Goal: Information Seeking & Learning: Learn about a topic

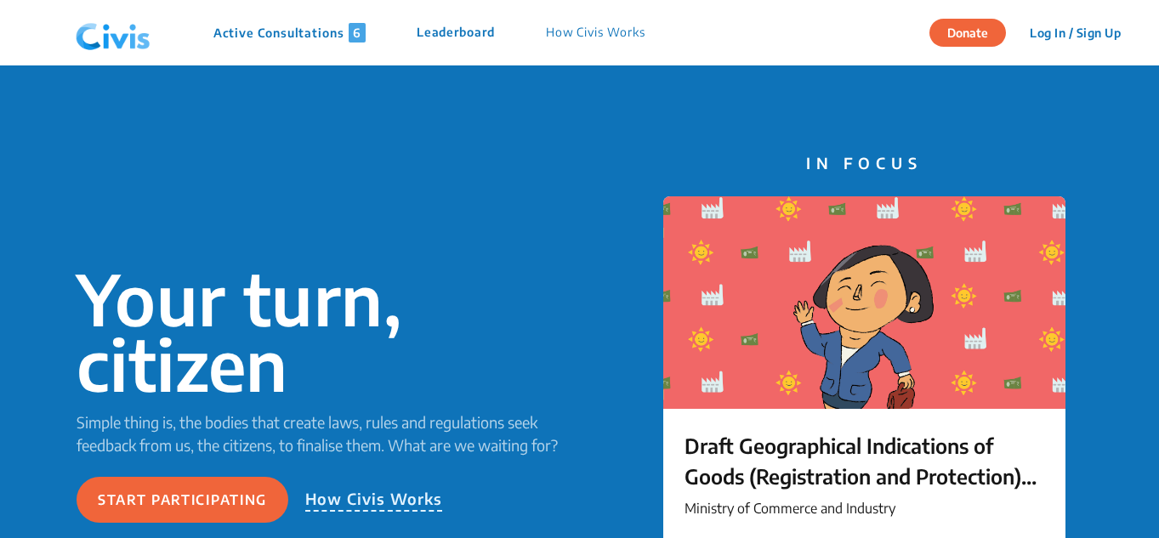
click at [315, 28] on p "Active Consultations 6" at bounding box center [289, 33] width 152 height 20
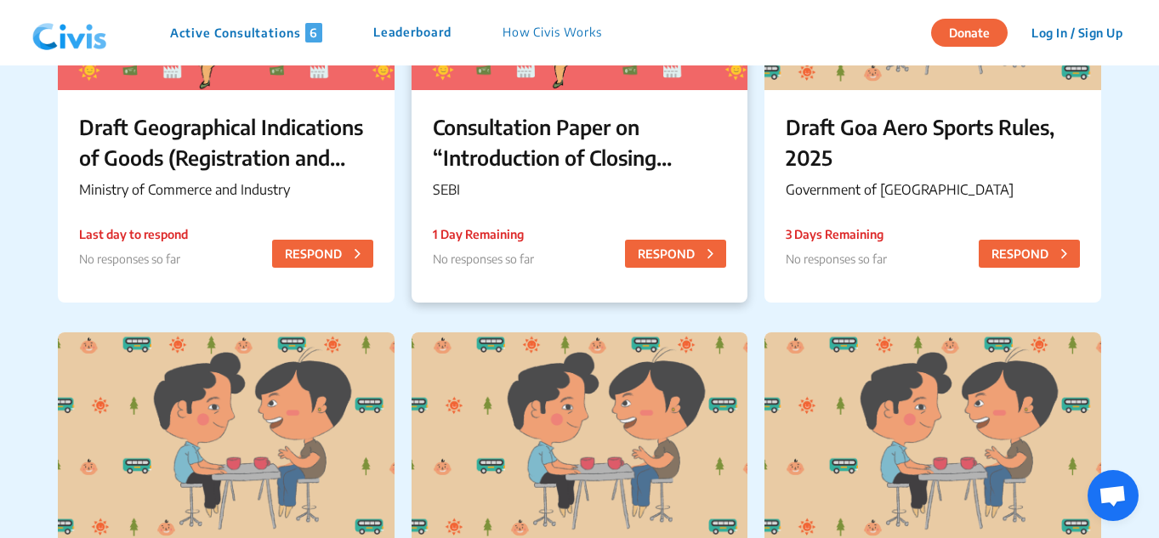
scroll to position [255, 0]
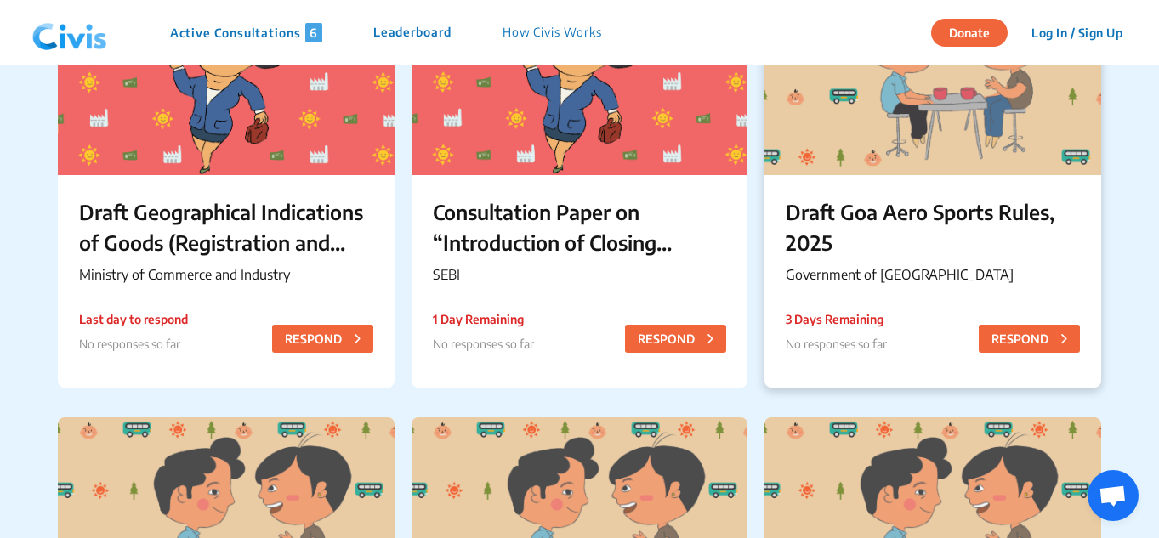
click at [806, 219] on p "Draft Goa Aero Sports Rules, 2025" at bounding box center [933, 226] width 294 height 61
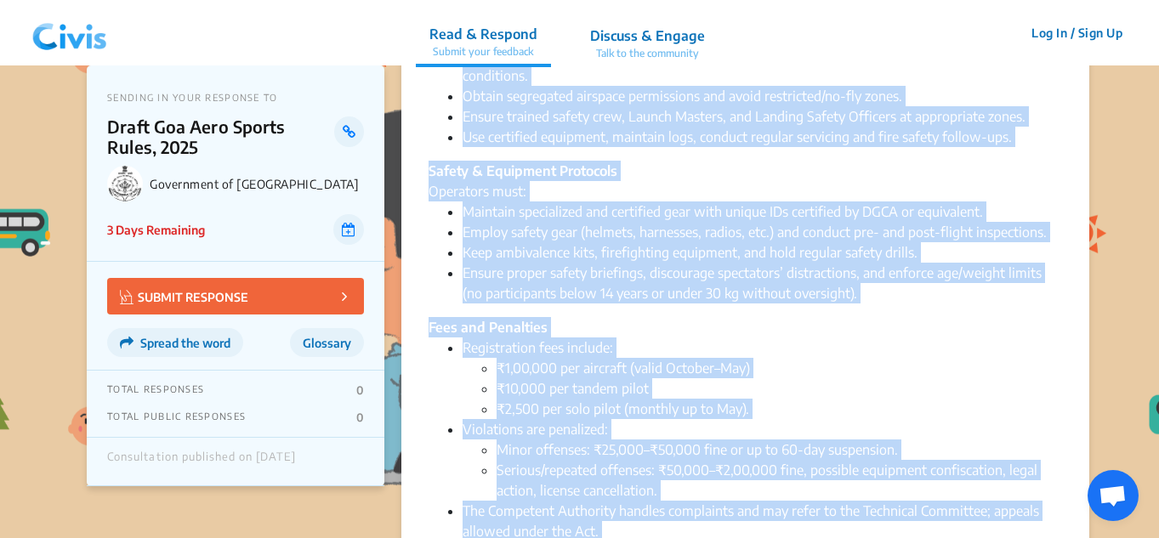
scroll to position [2171, 0]
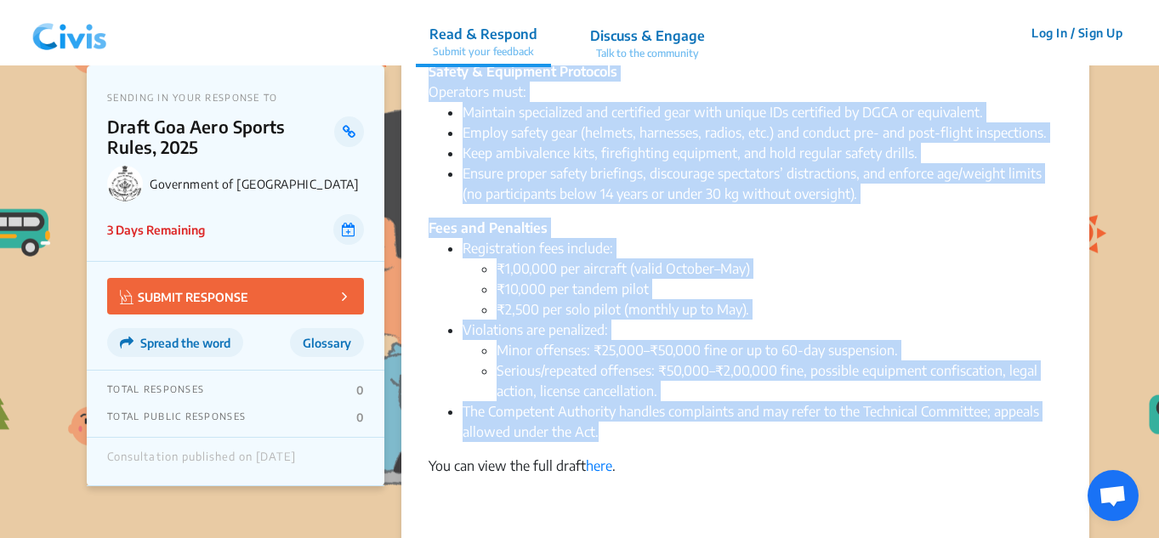
drag, startPoint x: 432, startPoint y: 155, endPoint x: 695, endPoint y: 402, distance: 361.5
copy div "The Government of Goa has released the Draft Goa Aero Sports Rules, 2025 and is…"
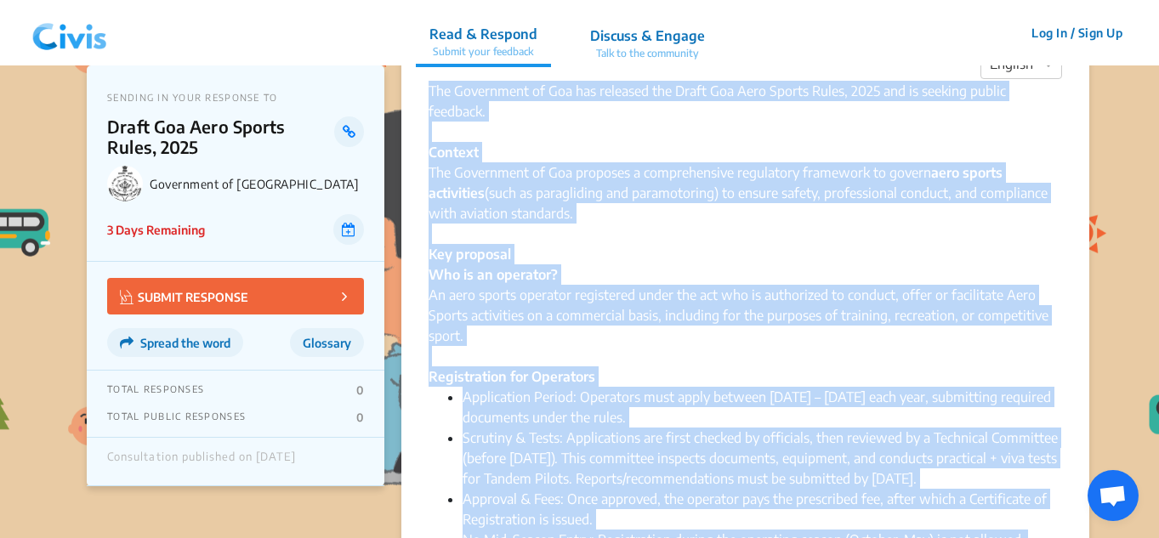
scroll to position [0, 0]
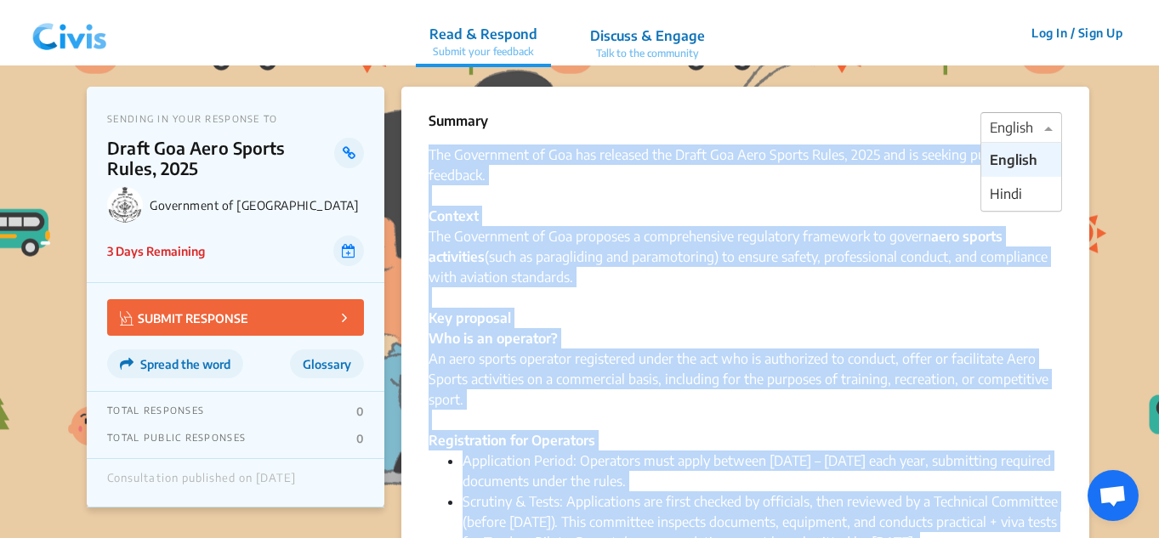
click at [1045, 133] on span at bounding box center [1050, 127] width 21 height 20
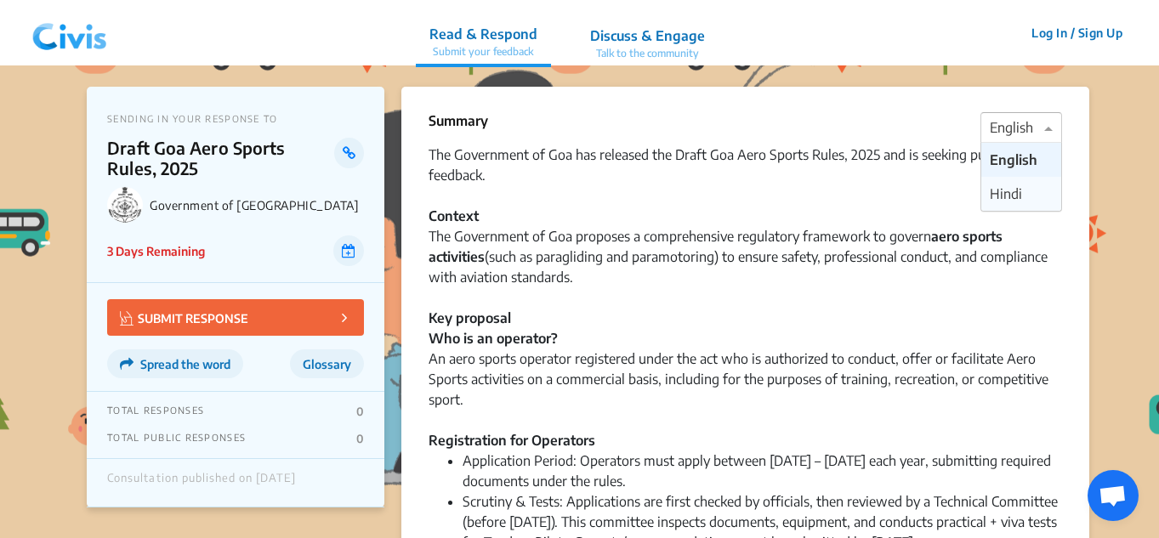
click at [1006, 197] on span "Hindi" at bounding box center [1006, 193] width 32 height 17
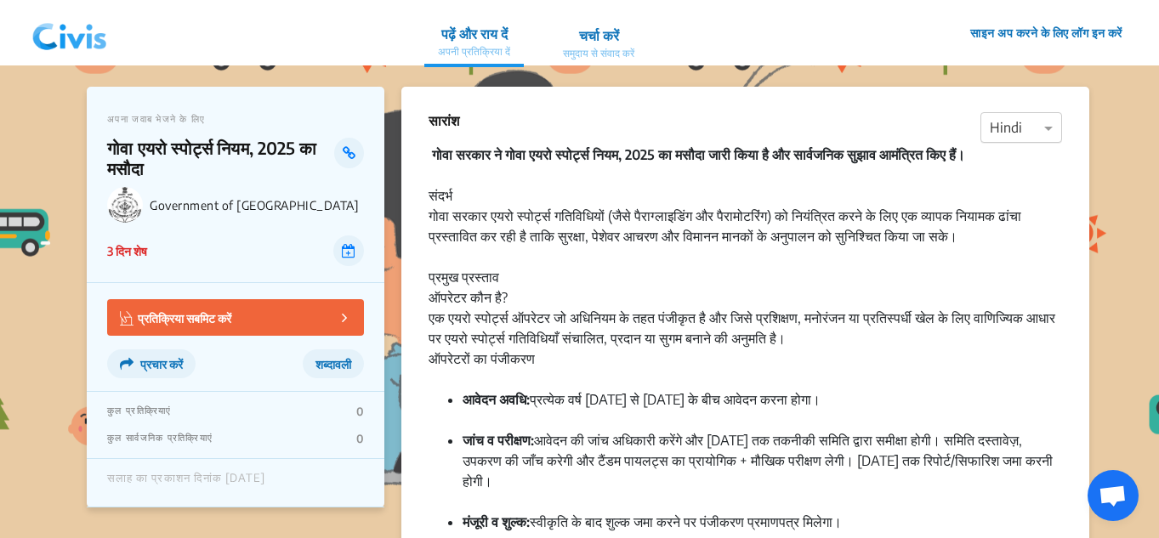
click at [1007, 134] on div at bounding box center [1021, 128] width 80 height 22
click at [990, 163] on span "English" at bounding box center [1011, 159] width 43 height 17
